Goal: Information Seeking & Learning: Check status

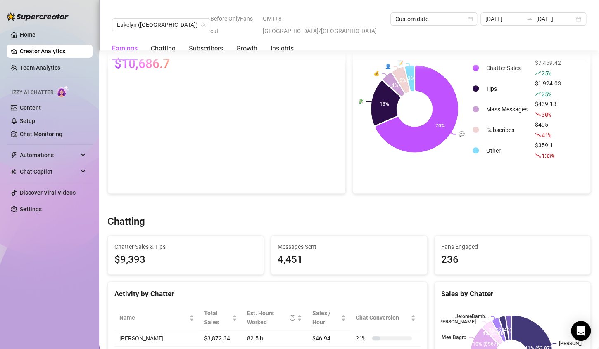
scroll to position [289, 0]
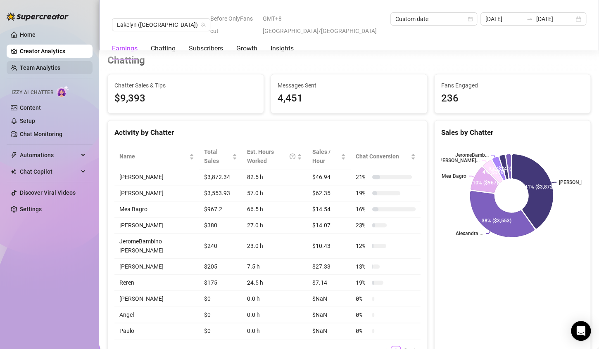
click at [45, 65] on link "Team Analytics" at bounding box center [40, 67] width 40 height 7
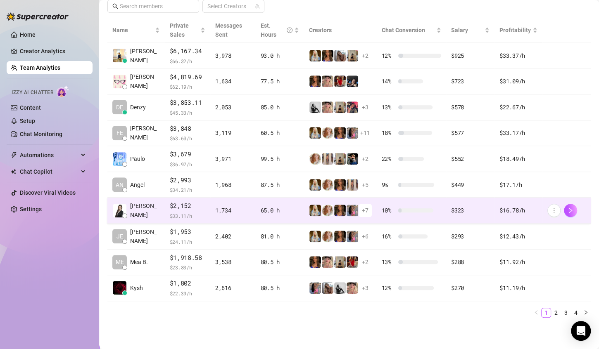
scroll to position [178, 0]
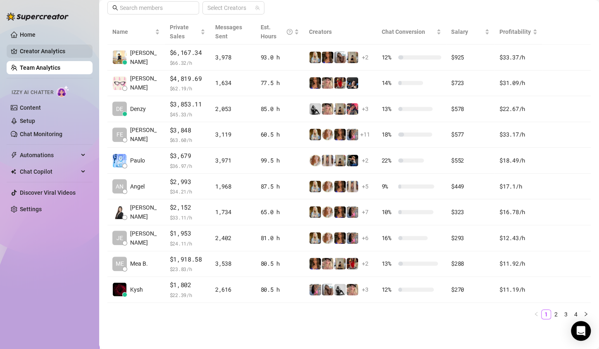
click at [52, 55] on link "Creator Analytics" at bounding box center [53, 51] width 66 height 13
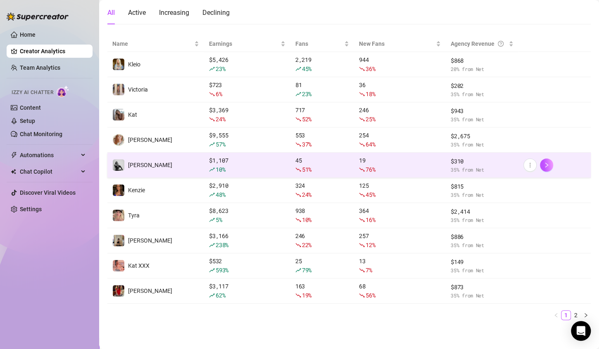
scroll to position [83, 0]
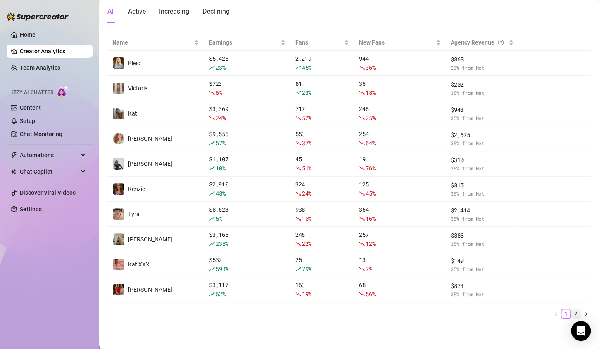
click at [571, 313] on link "2" at bounding box center [575, 314] width 9 height 9
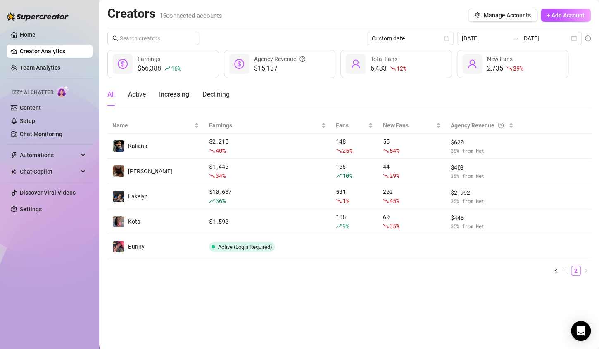
scroll to position [0, 0]
click at [567, 269] on link "1" at bounding box center [565, 270] width 9 height 9
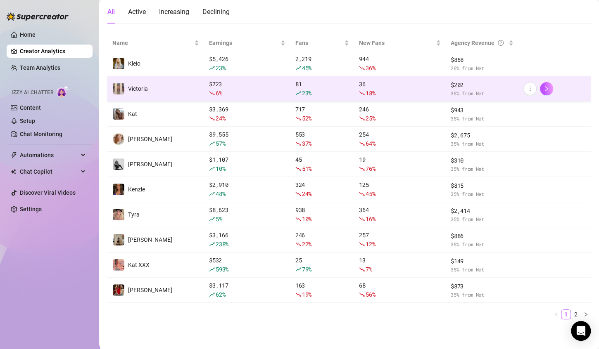
scroll to position [83, 0]
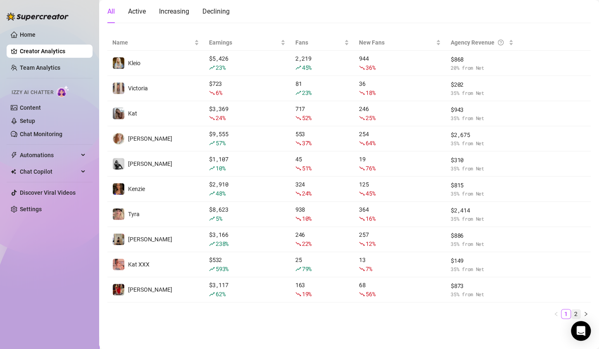
click at [571, 313] on link "2" at bounding box center [575, 314] width 9 height 9
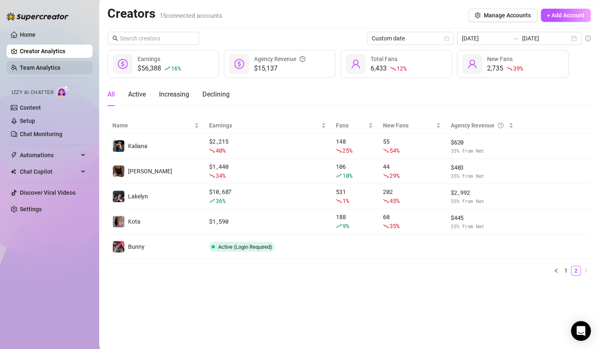
click at [54, 66] on link "Team Analytics" at bounding box center [40, 67] width 40 height 7
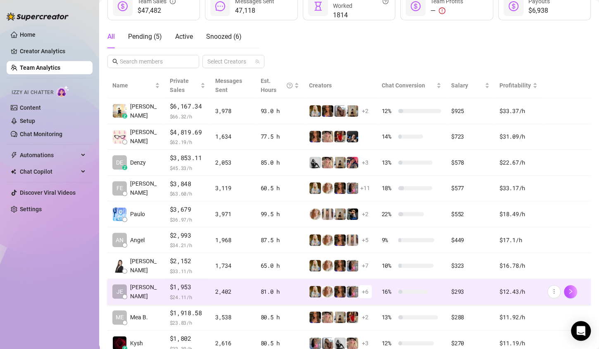
scroll to position [178, 0]
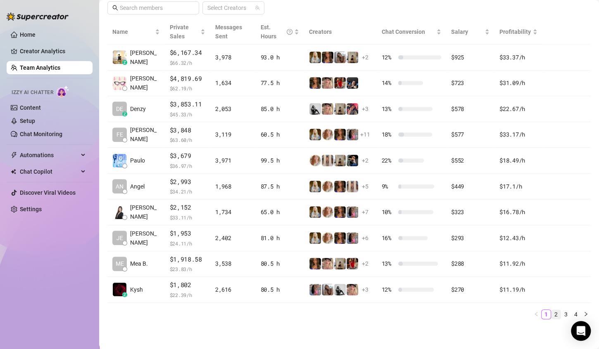
click at [551, 313] on link "2" at bounding box center [555, 314] width 9 height 9
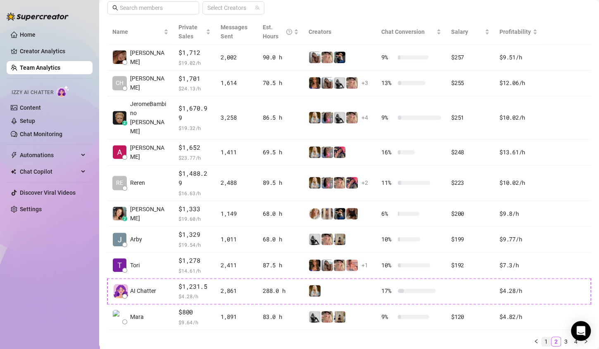
click at [541, 337] on link "1" at bounding box center [545, 341] width 9 height 9
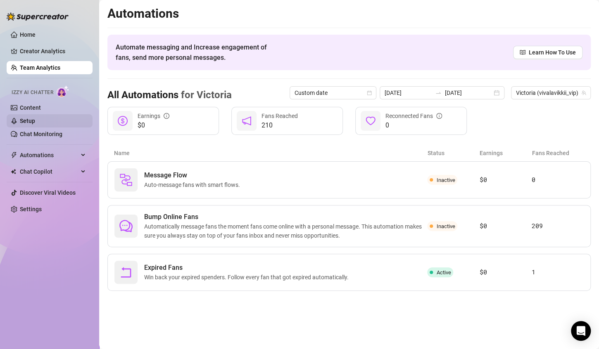
click at [35, 121] on link "Setup" at bounding box center [27, 121] width 15 height 7
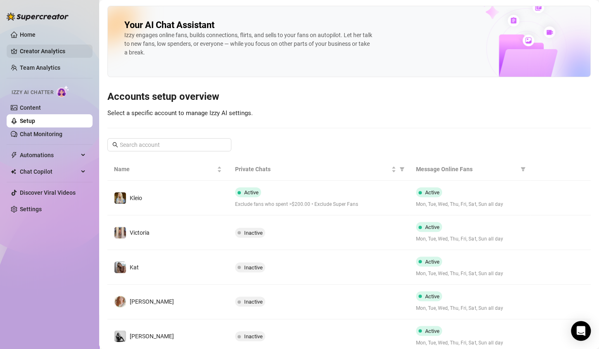
click at [44, 47] on link "Creator Analytics" at bounding box center [53, 51] width 66 height 13
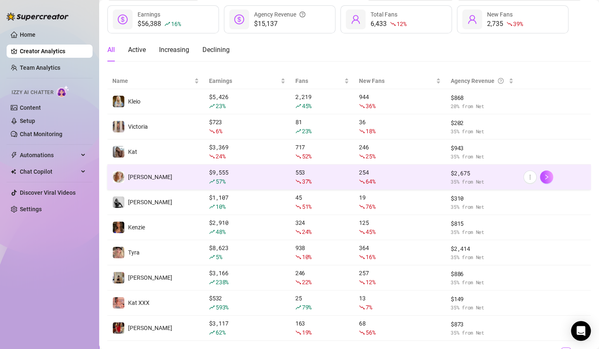
scroll to position [83, 0]
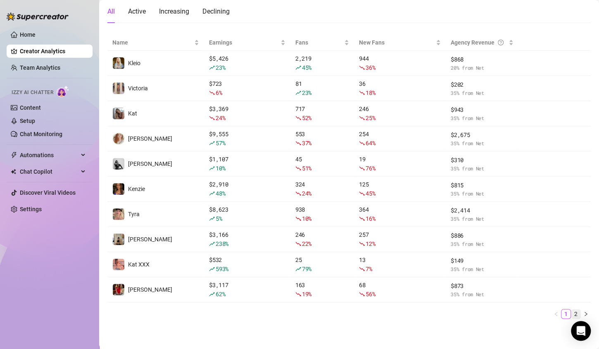
click at [571, 310] on link "2" at bounding box center [575, 314] width 9 height 9
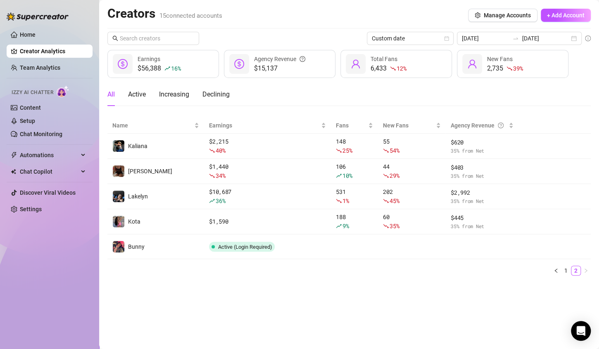
scroll to position [0, 0]
click at [564, 273] on link "1" at bounding box center [565, 270] width 9 height 9
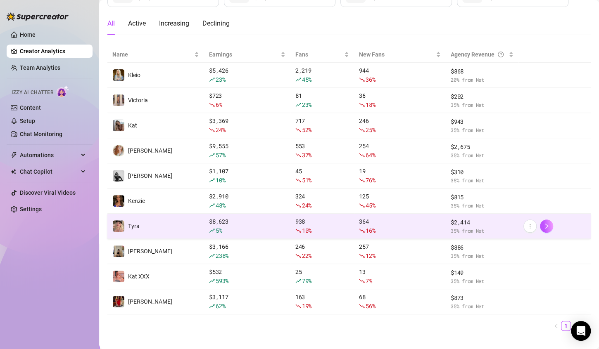
scroll to position [83, 0]
